Goal: Task Accomplishment & Management: Use online tool/utility

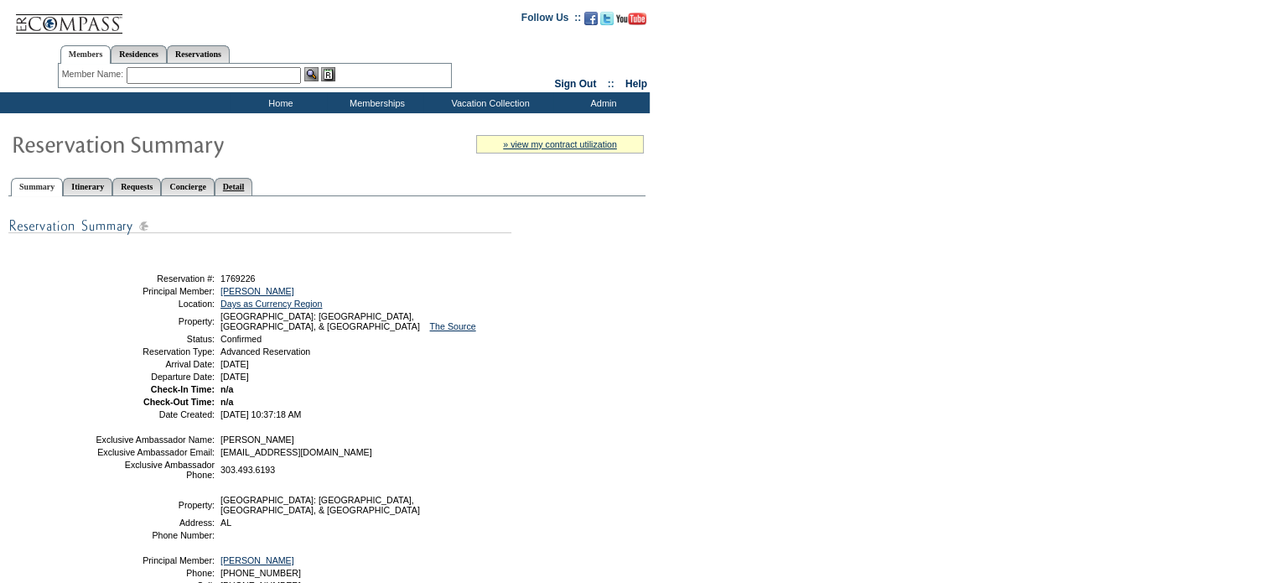
click at [253, 186] on link "Detail" at bounding box center [234, 187] width 39 height 18
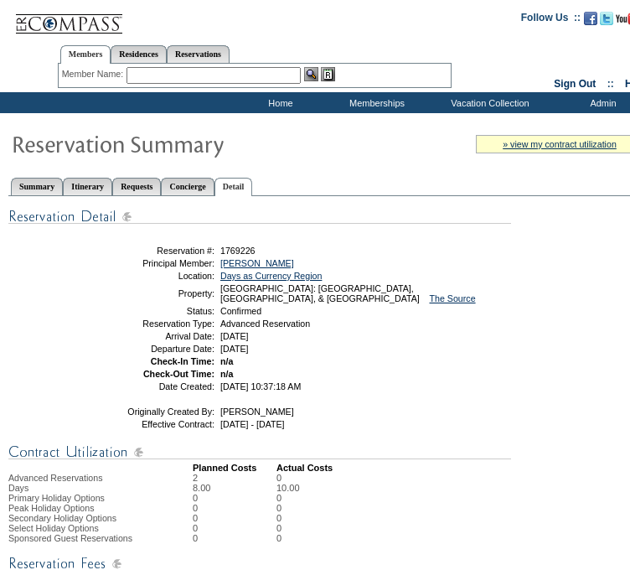
drag, startPoint x: 203, startPoint y: 55, endPoint x: 198, endPoint y: 66, distance: 12.0
click at [203, 55] on link "Reservations" at bounding box center [198, 54] width 63 height 18
click at [165, 80] on input "text" at bounding box center [159, 75] width 74 height 17
paste input "1791260"
type input "1791260"
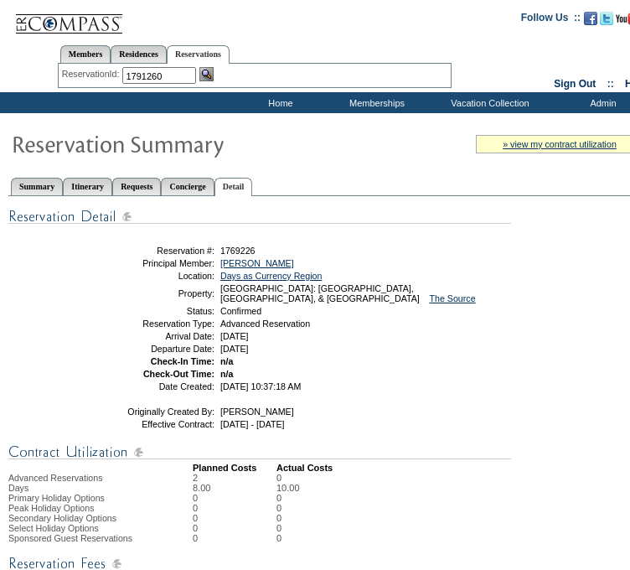
click input "Send" at bounding box center [0, 0] width 0 height 0
